Goal: Task Accomplishment & Management: Manage account settings

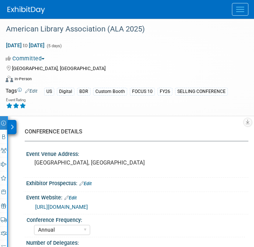
select select "Annual"
select select "Level 1"
select select "In-Person Booth"
select select "Libraries"
select select "Bloomsbury Digital Resources"
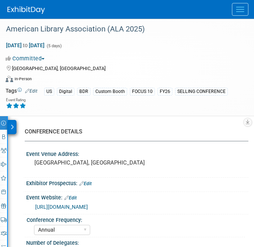
select select "Anne Weston"
select select "Michelle Kelly"
select select "Rosalie Love"
select select "BDR Product Awareness and Trial Generation​"
click at [241, 7] on button "Menu" at bounding box center [240, 9] width 16 height 13
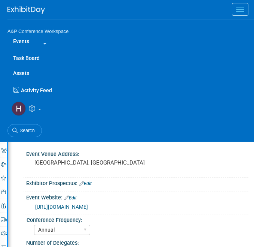
click at [28, 74] on link "Assets" at bounding box center [130, 72] width 247 height 15
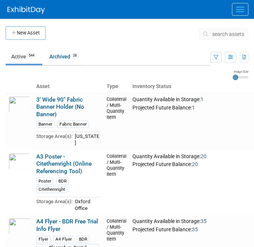
click at [226, 28] on button "search assets" at bounding box center [223, 34] width 49 height 12
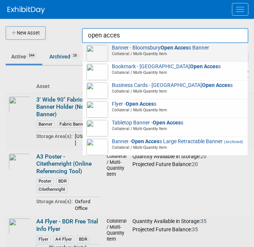
click at [152, 51] on span "Banner - Bloomsbury Open Acces s Banner Collateral / Multi-Quantity Item" at bounding box center [164, 51] width 157 height 12
type input "Banner - Bloomsbury Open Access Banner"
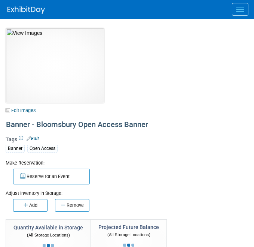
select select "Oxford, New York"
select select "A&P"
select select "[PERSON_NAME]"
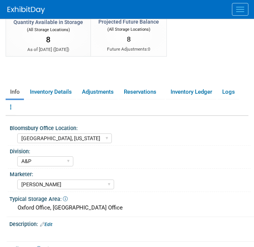
scroll to position [206, 0]
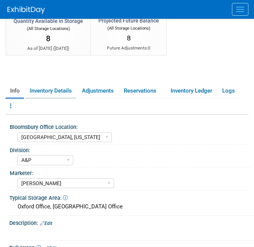
click at [54, 91] on link "Inventory Details" at bounding box center [50, 90] width 51 height 13
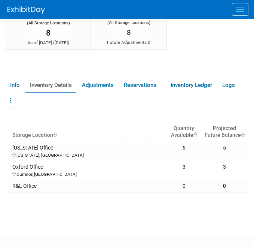
scroll to position [0, 0]
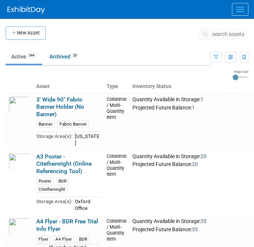
click at [235, 38] on button "search assets" at bounding box center [223, 34] width 49 height 12
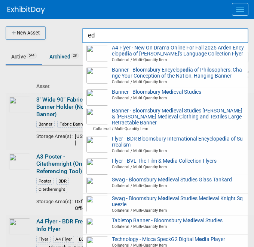
type input "e"
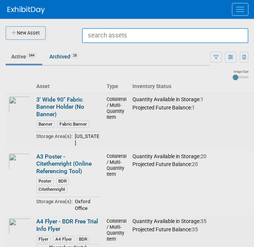
click at [28, 10] on img at bounding box center [25, 9] width 37 height 7
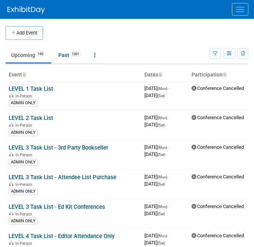
click at [244, 10] on button "Menu" at bounding box center [240, 9] width 16 height 13
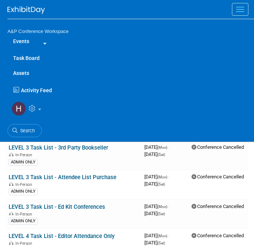
click at [34, 57] on link "Task Board" at bounding box center [130, 58] width 247 height 15
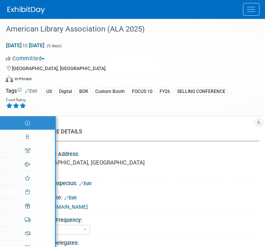
select select "Annual"
select select "Level 1"
select select "In-Person Booth"
select select "Libraries"
select select "Bloomsbury Digital Resources"
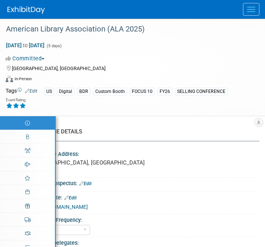
select select "[PERSON_NAME]"
select select "BDR Product Awareness and Trial Generation​"
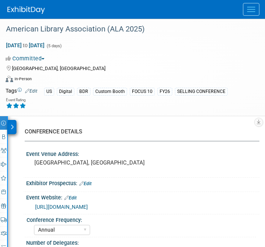
click at [252, 10] on button "Menu" at bounding box center [251, 9] width 16 height 13
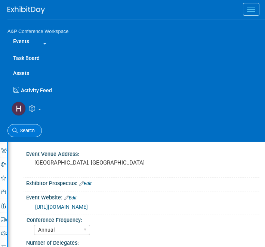
click at [30, 128] on span "Search" at bounding box center [26, 131] width 17 height 6
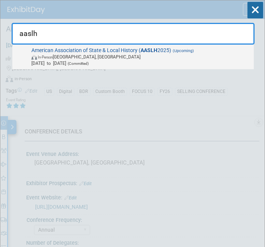
type input "aaslh"
click at [105, 56] on span "In-Person [GEOGRAPHIC_DATA], [GEOGRAPHIC_DATA]" at bounding box center [141, 56] width 220 height 6
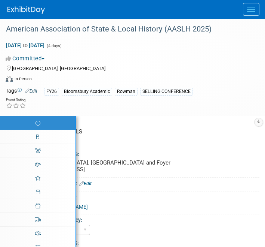
select select "Annual"
select select "Level 2"
select select "In-Person Booth"
select select "Museum Professionals"
select select "Bloomsbury Academic"
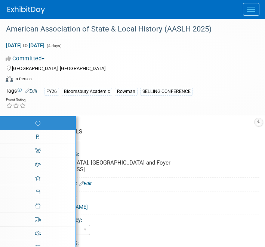
select select "[PERSON_NAME]"
select select "Brand/Subject Presence​"
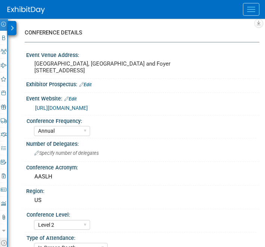
scroll to position [100, 0]
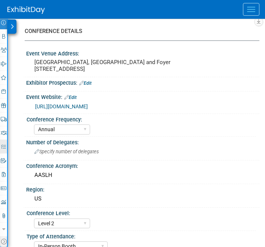
click at [4, 149] on link "49% Tasks 49%" at bounding box center [3, 146] width 7 height 13
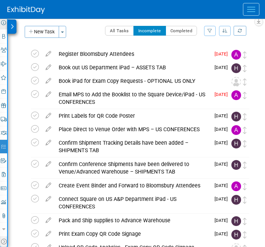
click at [4, 24] on icon at bounding box center [3, 22] width 5 height 5
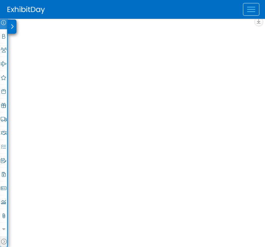
select select "Annual"
select select "Level 2"
select select "In-Person Booth"
select select "Museum Professionals"
select select "Bloomsbury Academic"
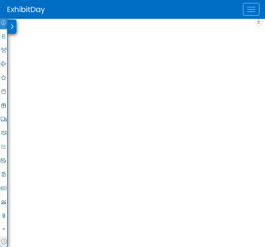
select select "[PERSON_NAME]"
select select "Brand/Subject Presence​"
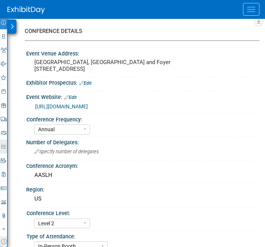
click at [3, 149] on link "49% Tasks 49%" at bounding box center [3, 146] width 7 height 13
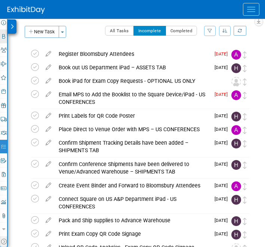
click at [4, 38] on link "Booth" at bounding box center [3, 36] width 7 height 13
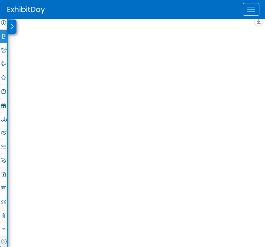
select select "RLKP"
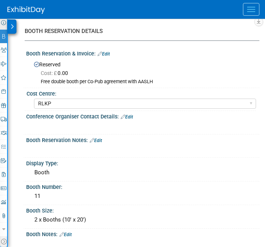
click at [1, 24] on icon at bounding box center [3, 22] width 5 height 5
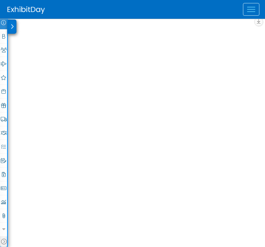
select select "Annual"
select select "Level 2"
select select "In-Person Booth"
select select "Museum Professionals"
select select "Bloomsbury Academic"
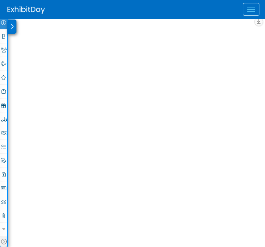
select select "[PERSON_NAME]"
select select "Brand/Subject Presence​"
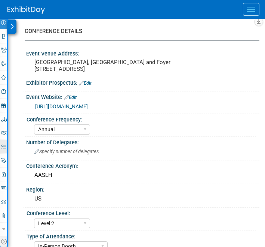
click at [4, 144] on icon at bounding box center [3, 146] width 5 height 5
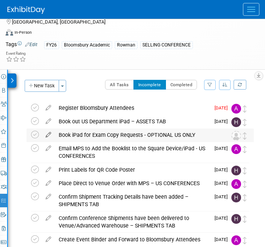
scroll to position [0, 0]
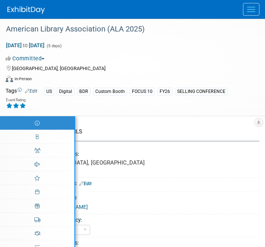
select select "Annual"
select select "Level 1"
select select "In-Person Booth"
select select "Libraries"
select select "Bloomsbury Digital Resources"
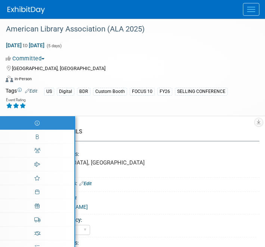
select select "[PERSON_NAME]"
select select "BDR Product Awareness and Trial Generation​"
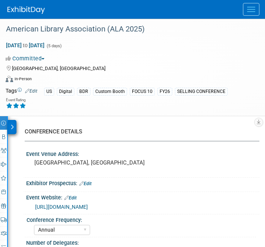
click at [247, 11] on span "Menu" at bounding box center [251, 11] width 8 height 1
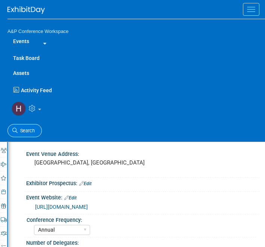
click at [25, 126] on link "Search" at bounding box center [24, 130] width 34 height 13
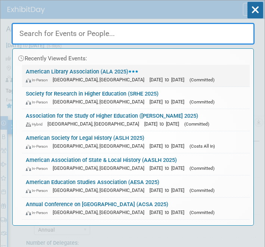
type input "b"
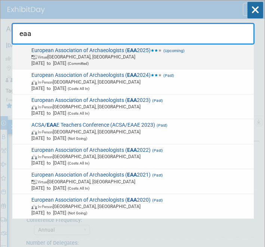
type input "eaa"
click at [78, 57] on span "Virtual Belgrade, Serbia" at bounding box center [141, 56] width 220 height 6
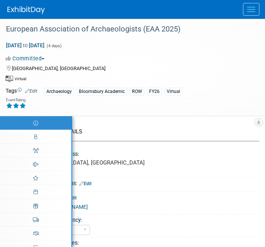
select select "Annual"
select select "Level 3"
select select "Virtual Booth"
select select "Archaeology"
select select "Bloomsbury Academic"
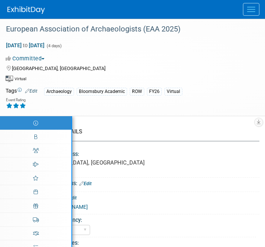
select select "[PERSON_NAME]"
select select "Networking/Commissioning"
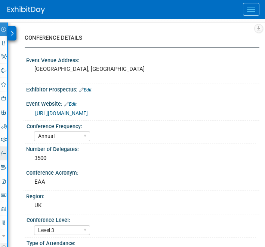
scroll to position [96, 0]
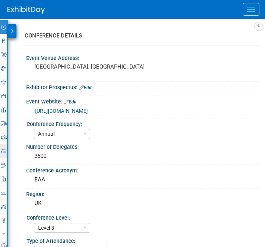
click at [3, 149] on icon at bounding box center [3, 151] width 5 height 5
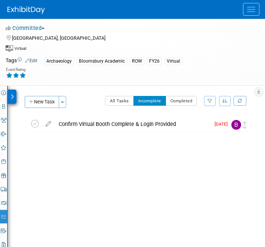
scroll to position [19, 0]
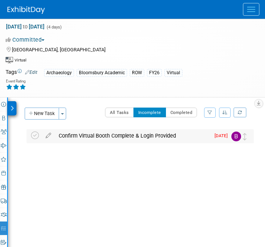
click at [123, 137] on div "Confirm Virtual Booth Complete & Login Provided" at bounding box center [132, 135] width 155 height 13
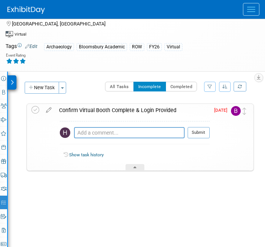
scroll to position [0, 0]
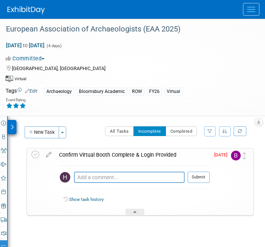
click at [240, 14] on div at bounding box center [136, 9] width 258 height 19
click at [247, 13] on button "Menu" at bounding box center [251, 9] width 16 height 13
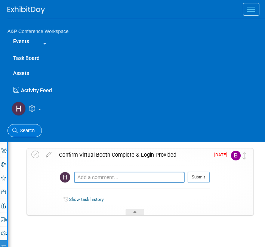
click at [30, 125] on link "Search" at bounding box center [24, 130] width 34 height 13
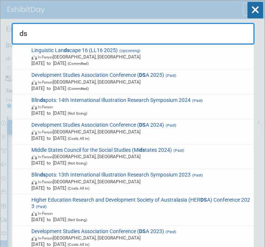
type input "d"
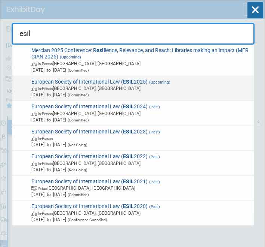
type input "esil"
click at [97, 78] on div "European Society of International Law ( ESIL 2025) (Upcoming) In-Person Berlin,…" at bounding box center [133, 88] width 242 height 25
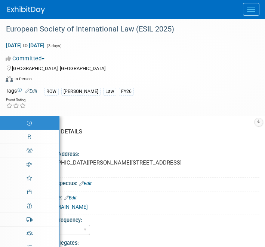
select select "Annual"
select select "Level 3"
select select "Program Advert"
select select "Law"
select select "[PERSON_NAME] Publishing"
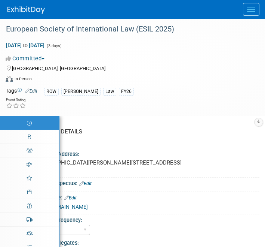
select select "[PERSON_NAME]"
select select "Ros Jubber"
select select "Brand/Subject Presence​"
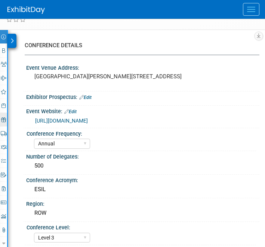
scroll to position [101, 0]
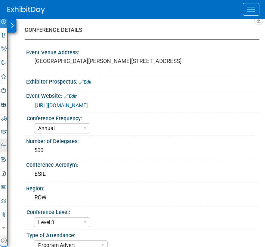
click at [6, 149] on link "50% Tasks 50%" at bounding box center [3, 144] width 7 height 13
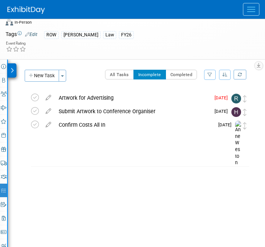
scroll to position [53, 0]
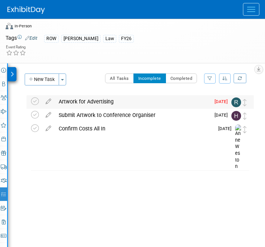
click at [88, 100] on div "Artwork for Advertising" at bounding box center [132, 101] width 155 height 13
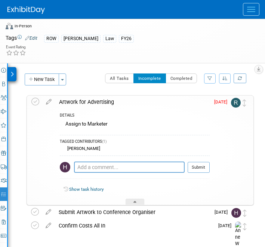
scroll to position [0, 0]
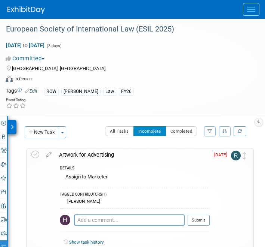
click at [240, 155] on img at bounding box center [236, 155] width 10 height 10
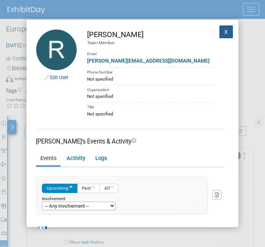
click at [223, 33] on button "X" at bounding box center [226, 31] width 13 height 13
